Goal: Task Accomplishment & Management: Manage account settings

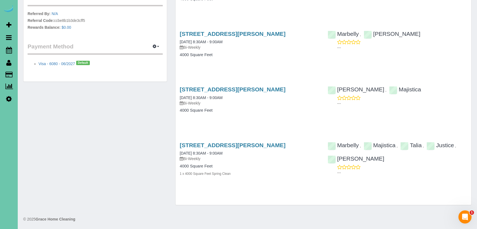
scroll to position [250, 0]
drag, startPoint x: 211, startPoint y: 82, endPoint x: 210, endPoint y: 85, distance: 3.2
click at [211, 82] on div "17312 Wirt St, Omaha, NE 68116 05/19/2025 8:30AM - 9:00AM Bi-Weekly 4000 Square…" at bounding box center [250, 103] width 148 height 42
click at [209, 87] on link "17312 Wirt St, Omaha, NE 68116" at bounding box center [233, 90] width 106 height 6
click at [234, 29] on div "17312 Wirt St, Omaha, NE 68116 06/02/2025 8:30AM - 9:00AM Bi-Weekly 4000 Square…" at bounding box center [250, 47] width 148 height 42
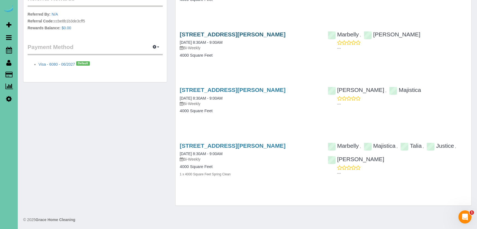
click at [230, 32] on link "[STREET_ADDRESS][PERSON_NAME]" at bounding box center [233, 34] width 106 height 6
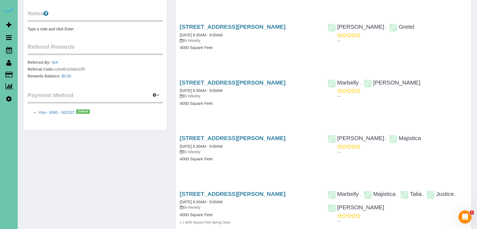
scroll to position [200, 0]
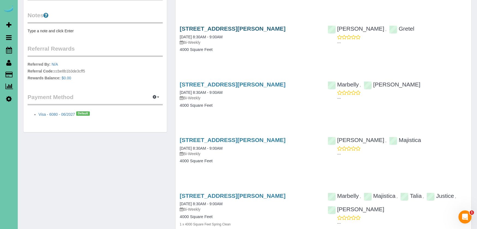
click at [247, 29] on link "[STREET_ADDRESS][PERSON_NAME]" at bounding box center [233, 28] width 106 height 6
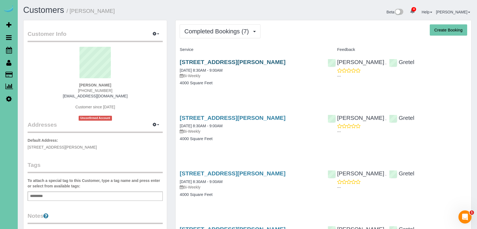
scroll to position [0, 0]
click at [229, 59] on link "17312 Wirt St, Omaha, NE 68116" at bounding box center [233, 62] width 106 height 6
click at [219, 31] on span "Completed Bookings (7)" at bounding box center [217, 31] width 67 height 7
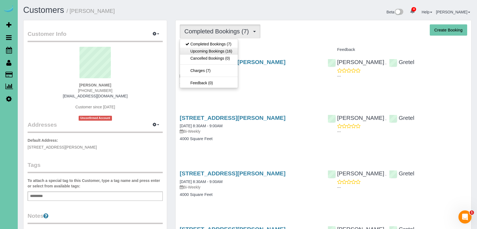
click at [218, 50] on link "Upcoming Bookings (16)" at bounding box center [209, 51] width 58 height 7
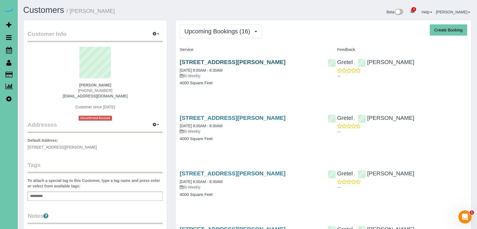
click at [231, 63] on link "17312 Wirt St, Omaha, NE 68116" at bounding box center [233, 62] width 106 height 6
click at [230, 117] on link "17312 Wirt St, Omaha, NE 68116" at bounding box center [233, 117] width 106 height 6
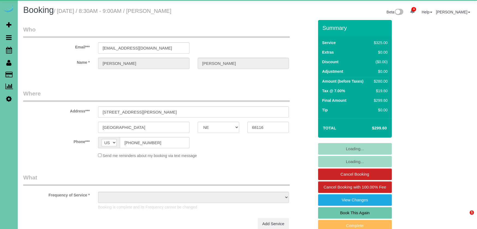
select select "NE"
select select "object:920"
select select "string:fspay-94629f8c-edd0-4948-88e8-b38b54fa4af0"
select select "NE"
select select "object:666"
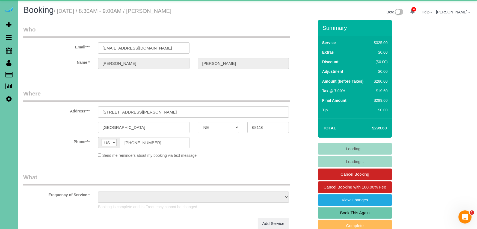
select select "string:fspay-94629f8c-edd0-4948-88e8-b38b54fa4af0"
select select "object:972"
select select "NE"
select select "object:918"
select select "NE"
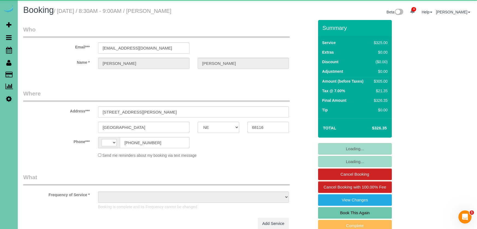
select select "string:[GEOGRAPHIC_DATA]"
select select "object:715"
select select "string:fspay-94629f8c-edd0-4948-88e8-b38b54fa4af0"
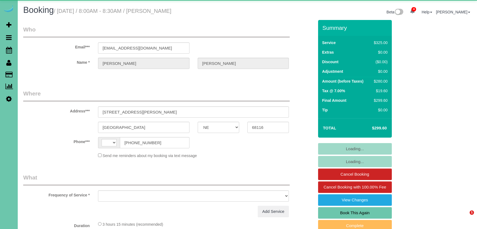
select select "NE"
select select "string:[GEOGRAPHIC_DATA]"
select select "object:965"
select select "string:fspay-94629f8c-edd0-4948-88e8-b38b54fa4af0"
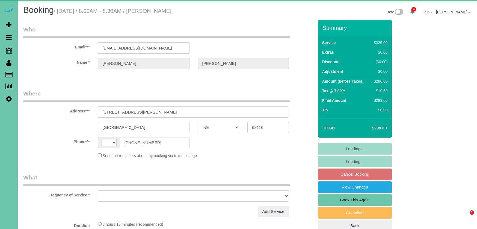
select select "NE"
select select "string:[GEOGRAPHIC_DATA]"
select select "object:904"
select select "string:fspay-94629f8c-edd0-4948-88e8-b38b54fa4af0"
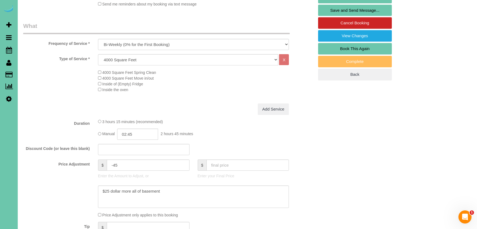
scroll to position [158, 0]
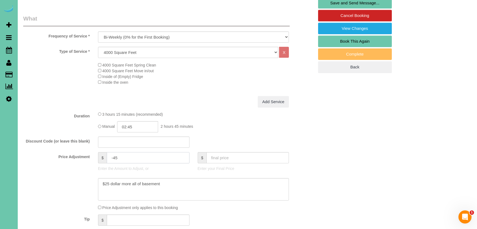
drag, startPoint x: 119, startPoint y: 156, endPoint x: 113, endPoint y: 155, distance: 5.8
click at [113, 155] on input "-45" at bounding box center [148, 157] width 82 height 11
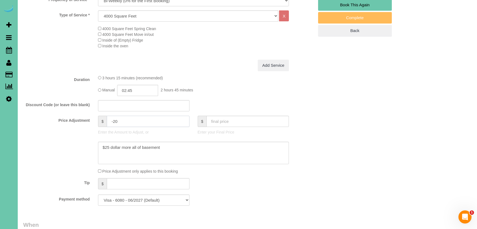
scroll to position [195, 0]
type input "-20"
click at [146, 85] on input "02:45" at bounding box center [137, 90] width 41 height 11
type input "03:00"
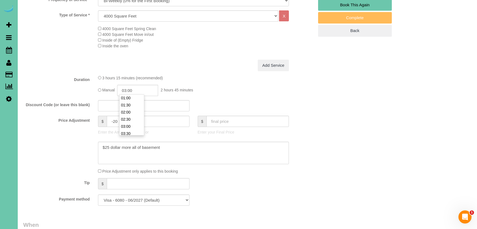
click at [137, 125] on li "03:00" at bounding box center [132, 126] width 24 height 7
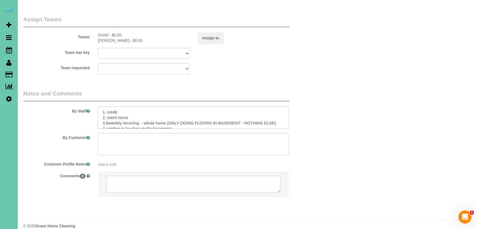
scroll to position [595, 0]
drag, startPoint x: 277, startPoint y: 114, endPoint x: 169, endPoint y: 113, distance: 108.4
click at [169, 113] on textarea at bounding box center [193, 118] width 191 height 22
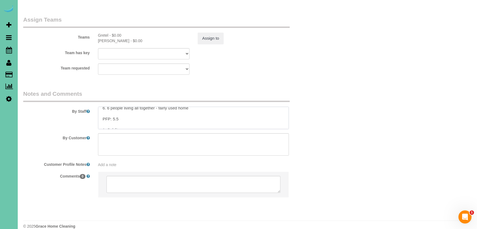
scroll to position [36, 0]
drag, startPoint x: 117, startPoint y: 105, endPoint x: 112, endPoint y: 105, distance: 4.9
click at [112, 107] on textarea at bounding box center [193, 118] width 191 height 22
drag, startPoint x: 173, startPoint y: 116, endPoint x: 255, endPoint y: 113, distance: 82.8
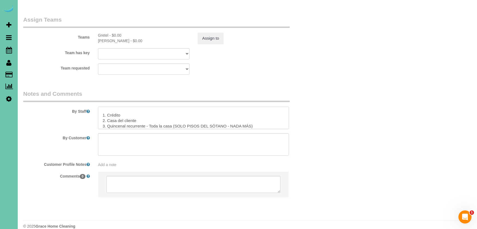
click at [254, 113] on textarea at bounding box center [193, 118] width 191 height 22
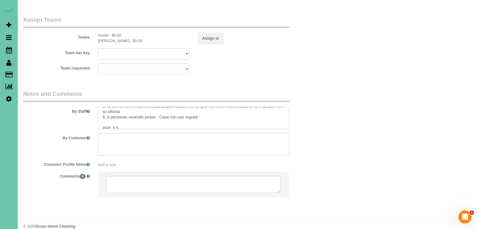
drag, startPoint x: 121, startPoint y: 116, endPoint x: 113, endPoint y: 116, distance: 8.5
click at [113, 116] on textarea at bounding box center [193, 118] width 191 height 22
type textarea "1. credit 2. client home 3.biweekly recurring - whole home 4. mother in law liv…"
click at [205, 33] on button "Assign to" at bounding box center [211, 38] width 26 height 11
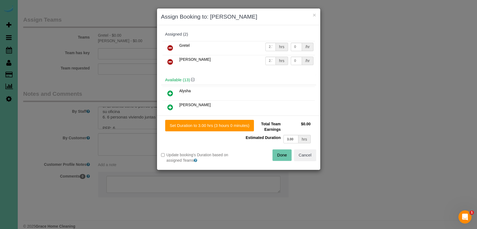
scroll to position [594, 0]
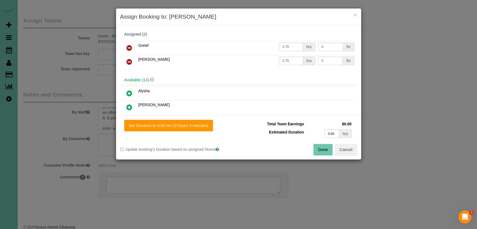
drag, startPoint x: 200, startPoint y: 127, endPoint x: 237, endPoint y: 134, distance: 37.5
click at [200, 127] on button "Set Duration to 3.00 hrs (3 hours 0 minutes)" at bounding box center [168, 125] width 89 height 11
type input "3.00"
click at [319, 152] on button "Done" at bounding box center [323, 149] width 19 height 11
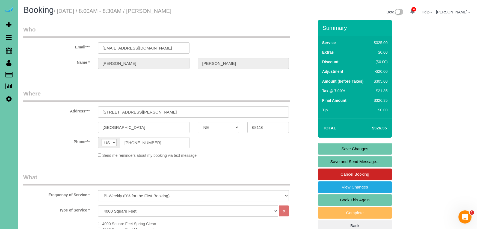
scroll to position [0, 0]
click at [348, 151] on link "Save Changes" at bounding box center [355, 148] width 74 height 11
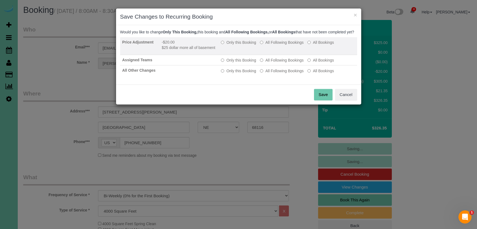
drag, startPoint x: 286, startPoint y: 48, endPoint x: 286, endPoint y: 59, distance: 11.5
click at [286, 45] on label "All Following Bookings" at bounding box center [282, 42] width 44 height 5
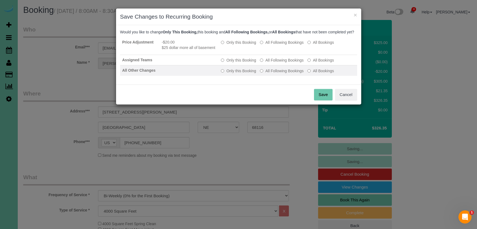
drag, startPoint x: 283, startPoint y: 64, endPoint x: 283, endPoint y: 73, distance: 9.3
click at [283, 63] on label "All Following Bookings" at bounding box center [282, 59] width 44 height 5
click at [282, 76] on td "Only this Booking All Following Bookings All Bookings" at bounding box center [288, 70] width 138 height 10
click at [287, 73] on label "All Following Bookings" at bounding box center [282, 70] width 44 height 5
drag, startPoint x: 322, startPoint y: 98, endPoint x: 275, endPoint y: 69, distance: 55.3
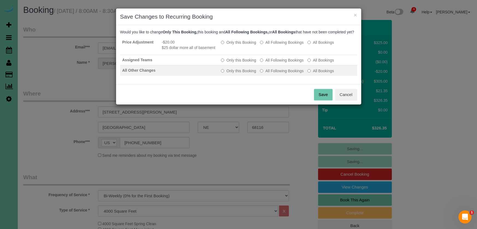
click at [320, 97] on button "Save" at bounding box center [323, 94] width 19 height 11
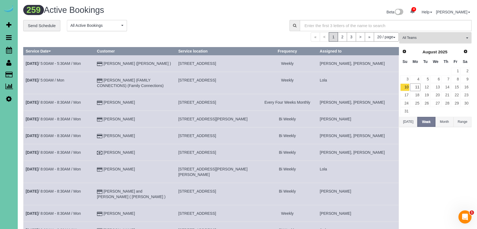
click at [9, 100] on icon at bounding box center [9, 98] width 6 height 7
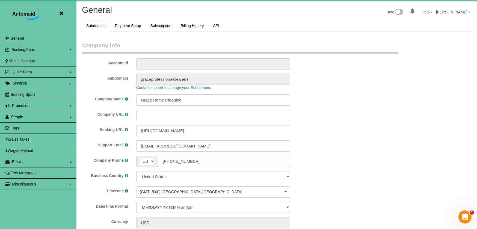
scroll to position [1166, 477]
select select "5796"
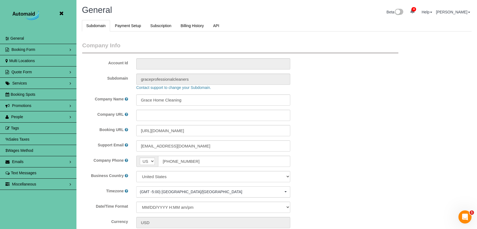
click at [44, 184] on link "Miscellaneous" at bounding box center [38, 183] width 76 height 11
click at [28, 195] on link "Automated Tasks" at bounding box center [38, 195] width 76 height 11
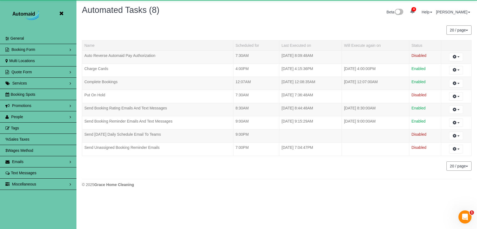
scroll to position [27117, 26835]
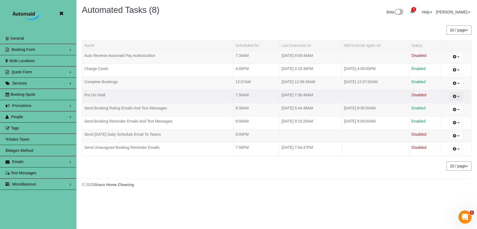
click at [458, 95] on button "button" at bounding box center [456, 96] width 14 height 8
click at [433, 141] on button "Enable Task" at bounding box center [436, 140] width 32 height 8
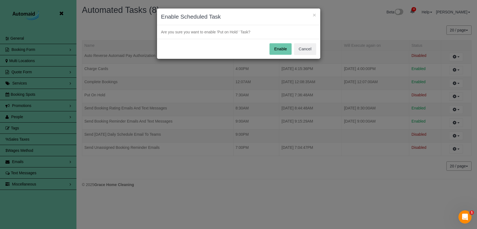
click at [274, 46] on button "Enable" at bounding box center [281, 48] width 22 height 11
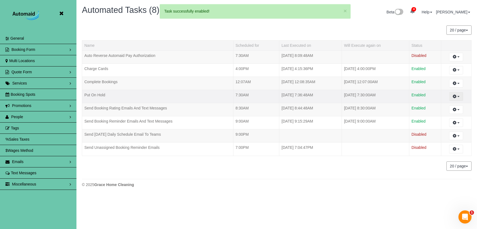
click at [456, 98] on icon "button" at bounding box center [455, 95] width 4 height 3
click at [437, 127] on button "Run Task Now" at bounding box center [438, 127] width 36 height 8
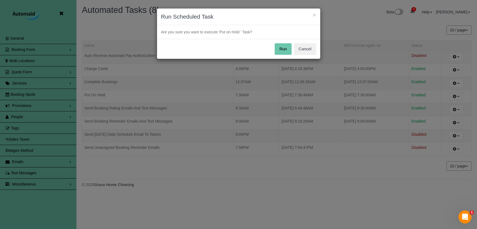
click at [282, 46] on button "Run" at bounding box center [283, 48] width 17 height 11
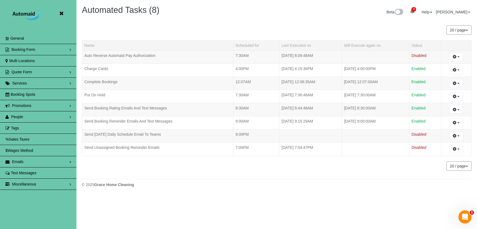
scroll to position [0, 0]
click at [61, 14] on icon at bounding box center [61, 13] width 7 height 7
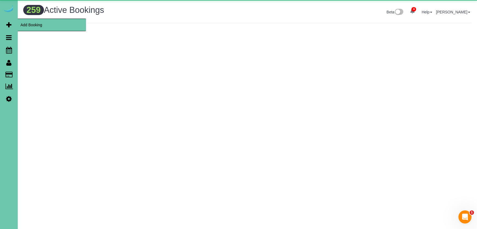
scroll to position [452, 477]
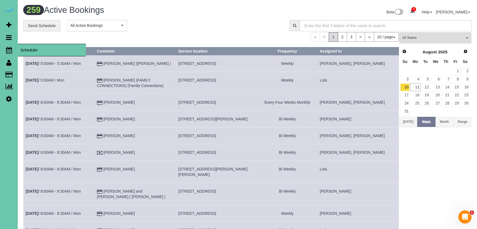
click at [10, 50] on icon at bounding box center [9, 50] width 6 height 7
click at [9, 50] on icon at bounding box center [9, 50] width 6 height 7
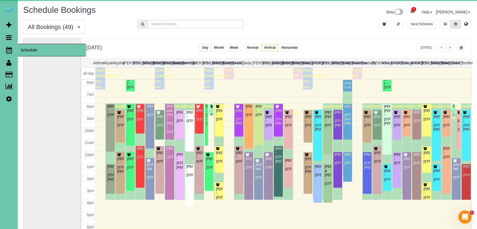
scroll to position [72, 0]
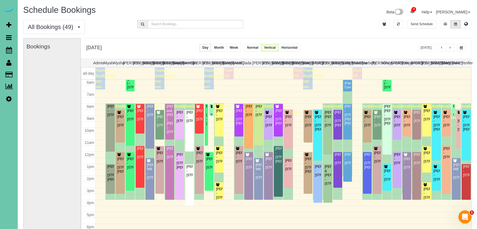
drag, startPoint x: 463, startPoint y: 46, endPoint x: 460, endPoint y: 47, distance: 3.6
click at [463, 46] on button "button" at bounding box center [461, 48] width 9 height 8
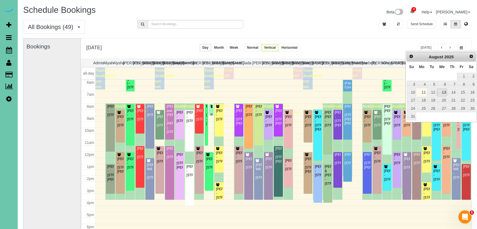
click at [445, 91] on link "13" at bounding box center [442, 91] width 10 height 7
type input "**********"
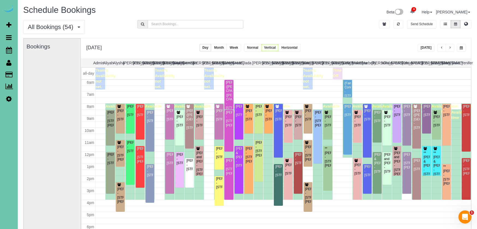
click at [209, 25] on input "text" at bounding box center [196, 24] width 96 height 8
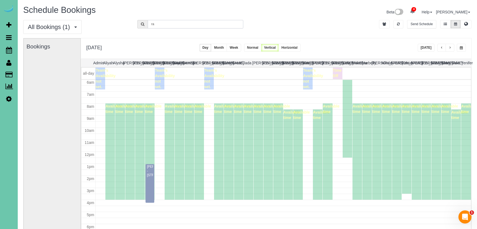
type input "r"
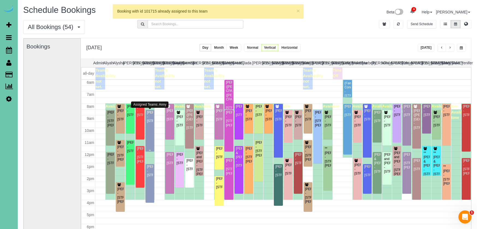
click at [150, 123] on div "Jamie Watson - 9813 Rockbrook Rd, Omaha, NE 68124" at bounding box center [150, 116] width 7 height 13
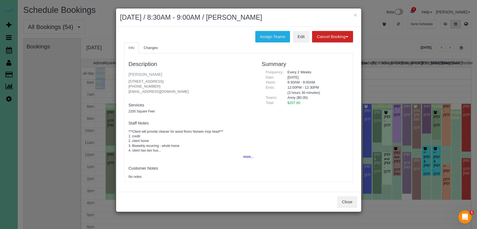
click at [146, 73] on link "[PERSON_NAME]" at bounding box center [146, 74] width 34 height 5
click at [355, 15] on button "×" at bounding box center [355, 15] width 3 height 6
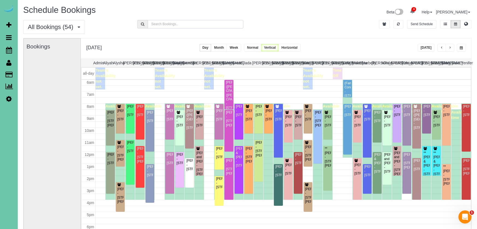
scroll to position [1, 0]
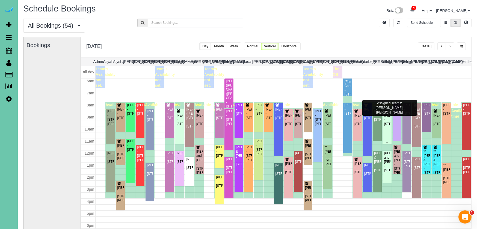
click at [386, 114] on div "Chloe Boyer - 3311 S 188th Ave, Omaha, NE 68130" at bounding box center [387, 119] width 7 height 13
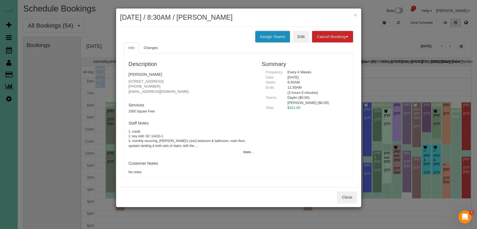
click at [264, 34] on button "Assign Teams" at bounding box center [272, 36] width 35 height 11
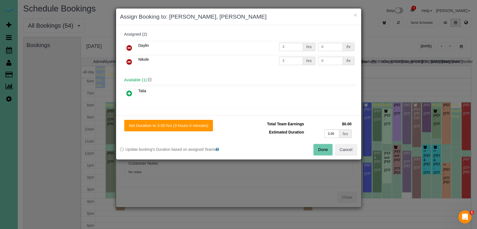
click at [129, 45] on icon at bounding box center [129, 48] width 6 height 7
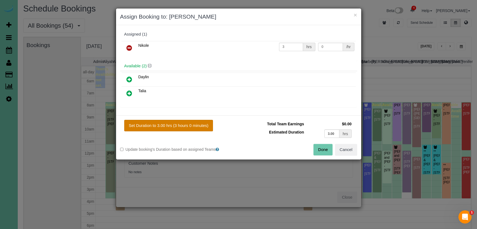
drag, startPoint x: 127, startPoint y: 92, endPoint x: 151, endPoint y: 126, distance: 41.4
click at [127, 92] on icon at bounding box center [129, 93] width 6 height 7
drag, startPoint x: 177, startPoint y: 124, endPoint x: 185, endPoint y: 123, distance: 7.7
click at [177, 124] on button "Set Duration to 3.00 hrs (3 hours 0 minutes)" at bounding box center [168, 125] width 89 height 11
type input "3.00"
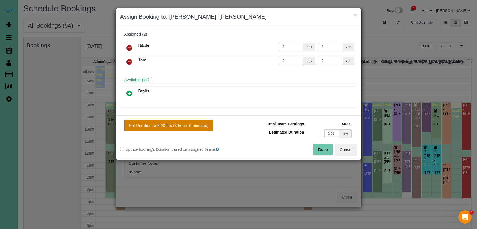
type input "3.00"
drag, startPoint x: 326, startPoint y: 149, endPoint x: 320, endPoint y: 148, distance: 5.8
click at [326, 149] on button "Done" at bounding box center [323, 149] width 19 height 11
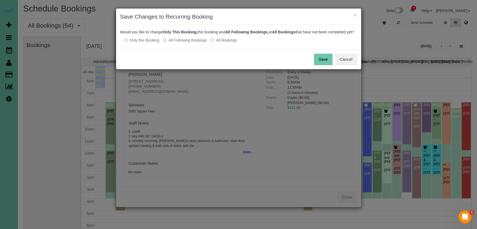
drag, startPoint x: 318, startPoint y: 64, endPoint x: 313, endPoint y: 63, distance: 5.0
click at [318, 64] on button "Save" at bounding box center [323, 59] width 19 height 11
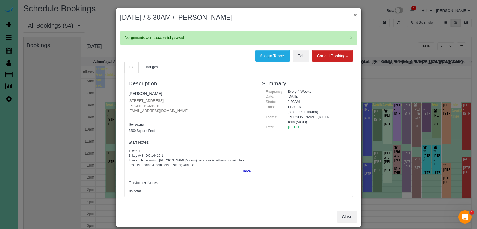
click at [356, 15] on button "×" at bounding box center [355, 15] width 3 height 6
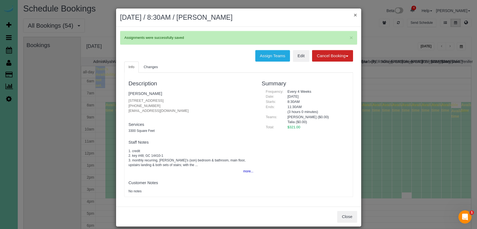
click at [356, 15] on div "× August 13, 2025 / 8:30AM / Chloe Boyer" at bounding box center [238, 17] width 245 height 18
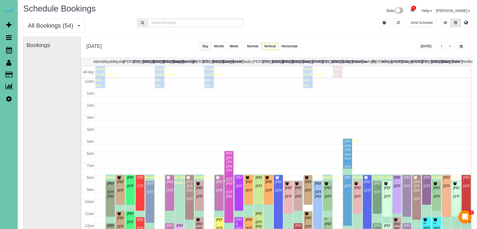
scroll to position [72, 0]
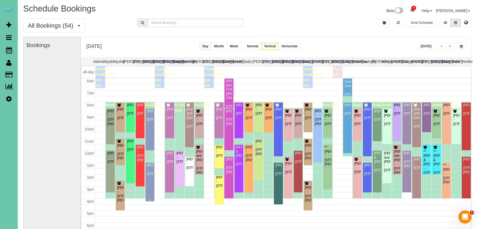
click at [150, 173] on div "Ashley Rainbolt - 3339 S 105th Ave, Omaha, NE 68124" at bounding box center [150, 169] width 7 height 13
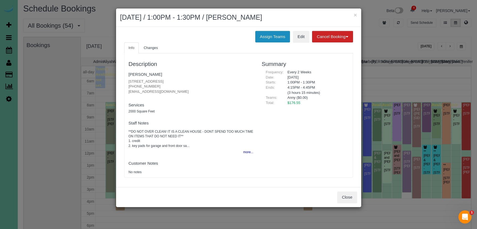
drag, startPoint x: 267, startPoint y: 39, endPoint x: 262, endPoint y: 39, distance: 4.1
click at [267, 39] on button "Assign Teams" at bounding box center [272, 36] width 35 height 11
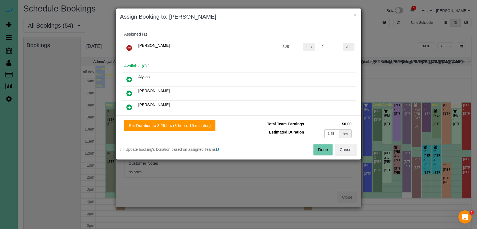
click at [130, 46] on icon at bounding box center [129, 48] width 6 height 7
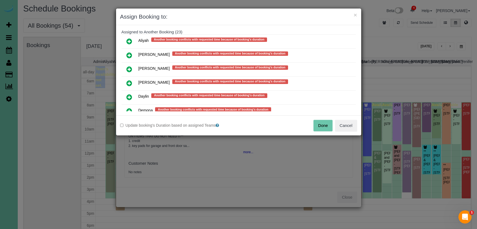
scroll to position [271, 0]
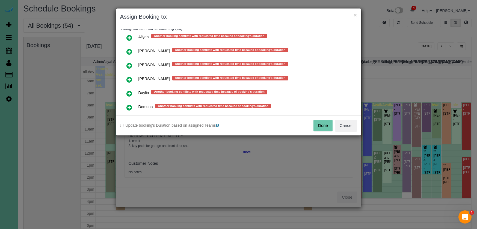
drag, startPoint x: 128, startPoint y: 93, endPoint x: 157, endPoint y: 115, distance: 36.8
click at [128, 93] on icon at bounding box center [129, 93] width 6 height 7
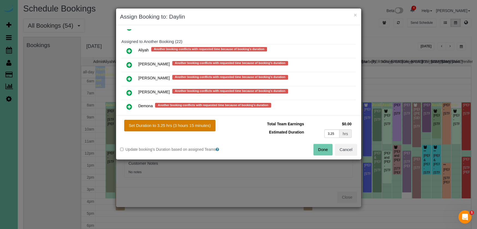
click at [175, 127] on button "Set Duration to 3.25 hrs (3 hours 15 minutes)" at bounding box center [169, 125] width 91 height 11
type input "3.25"
drag, startPoint x: 321, startPoint y: 147, endPoint x: 325, endPoint y: 148, distance: 3.3
click at [321, 148] on button "Done" at bounding box center [323, 149] width 19 height 11
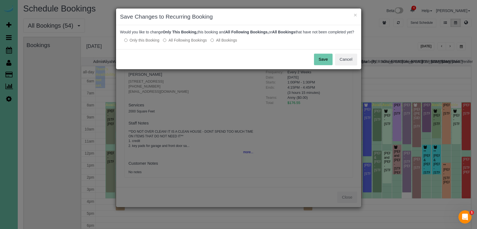
click at [329, 65] on button "Save" at bounding box center [323, 59] width 19 height 11
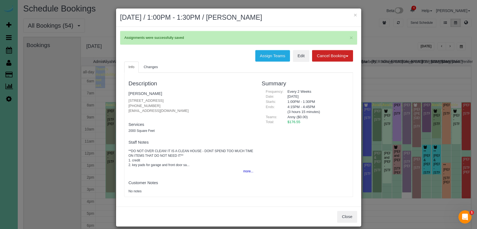
drag, startPoint x: 356, startPoint y: 15, endPoint x: 354, endPoint y: 20, distance: 5.6
click at [356, 15] on button "×" at bounding box center [355, 15] width 3 height 6
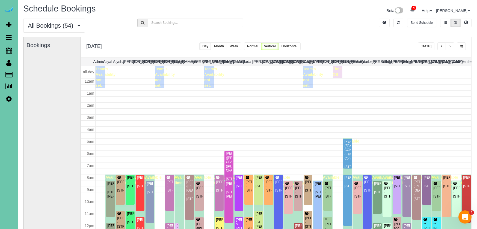
scroll to position [72, 0]
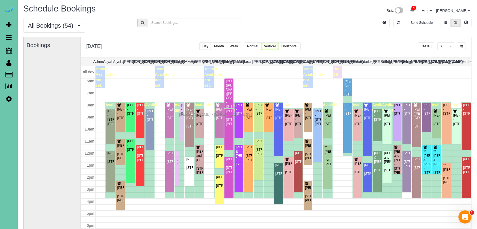
drag, startPoint x: 182, startPoint y: 174, endPoint x: 181, endPoint y: 113, distance: 60.4
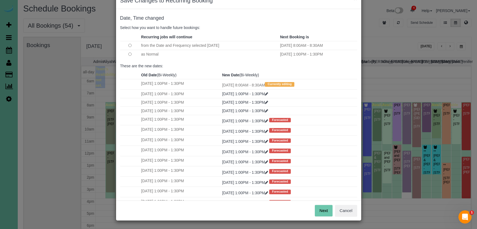
scroll to position [16, 0]
click at [321, 210] on button "Next" at bounding box center [324, 210] width 18 height 11
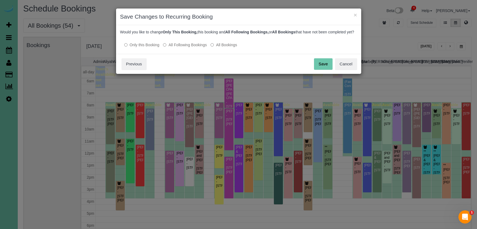
drag, startPoint x: 326, startPoint y: 68, endPoint x: 205, endPoint y: 66, distance: 120.7
click at [326, 68] on button "Save" at bounding box center [323, 63] width 19 height 11
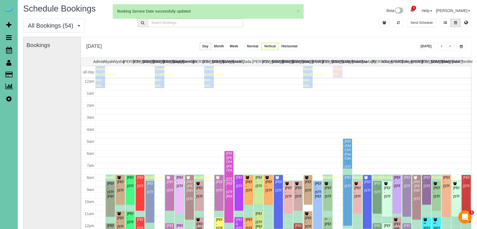
scroll to position [72, 0]
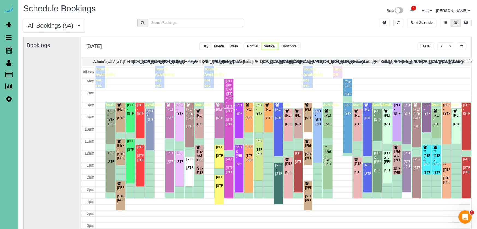
click at [427, 46] on button "Today" at bounding box center [426, 46] width 17 height 8
